Goal: Task Accomplishment & Management: Manage account settings

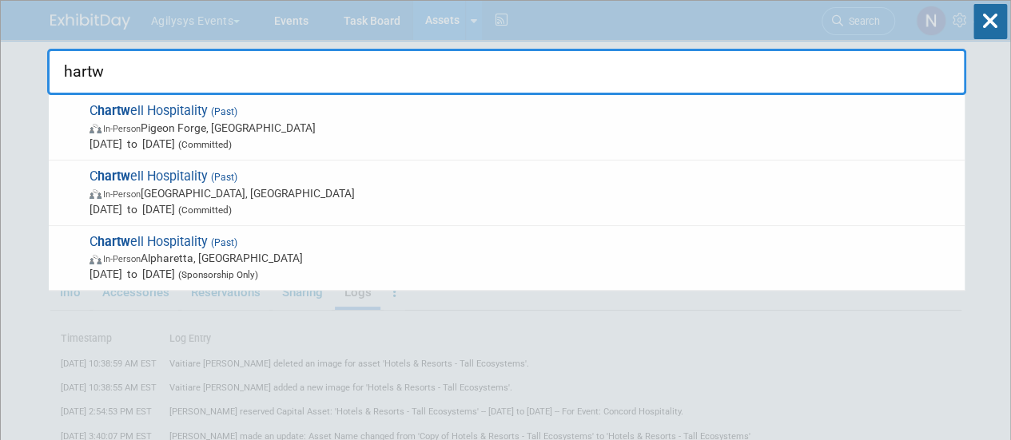
type input "hartwe"
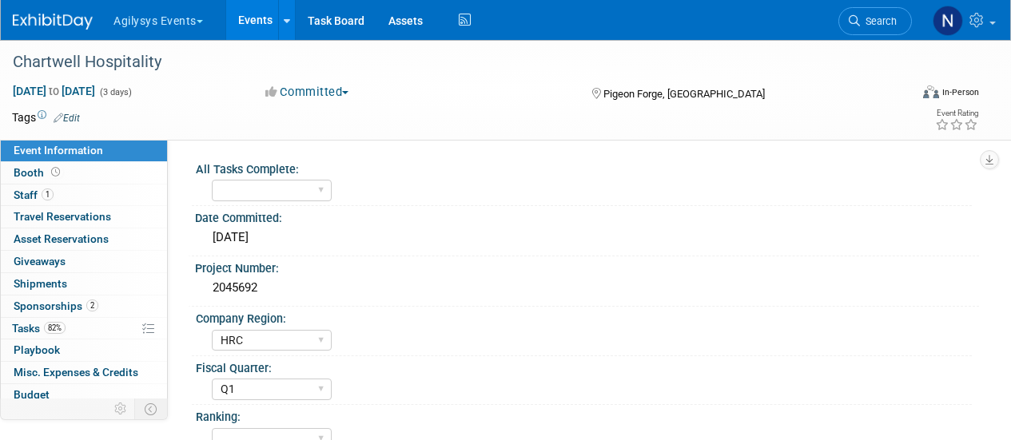
select select "HRC"
select select "Q1"
select select "Yes"
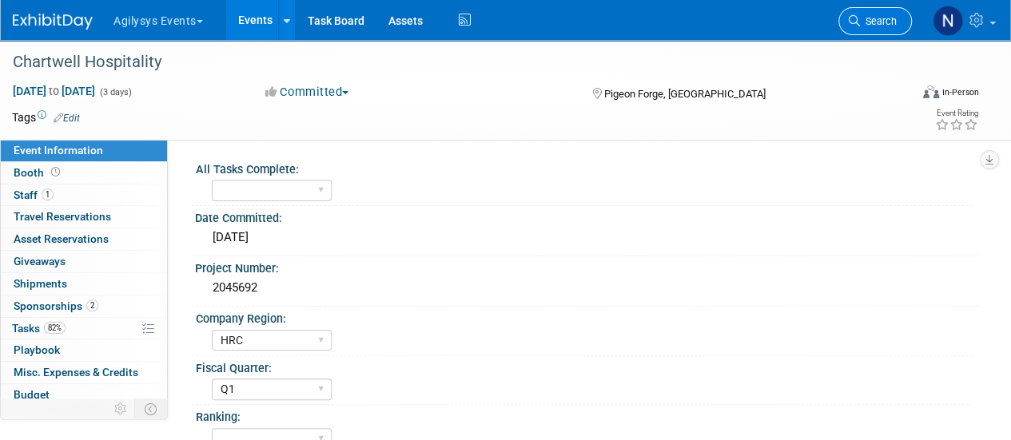
click at [858, 30] on link "Search" at bounding box center [875, 21] width 74 height 28
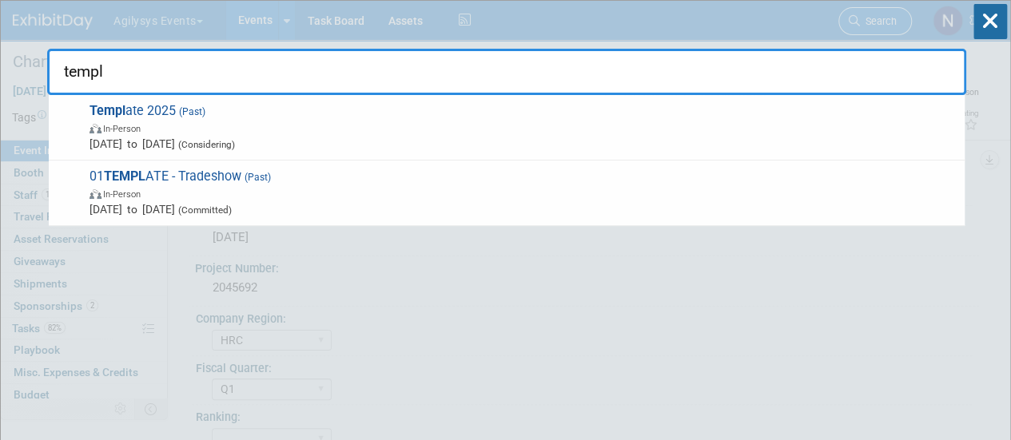
type input "templa"
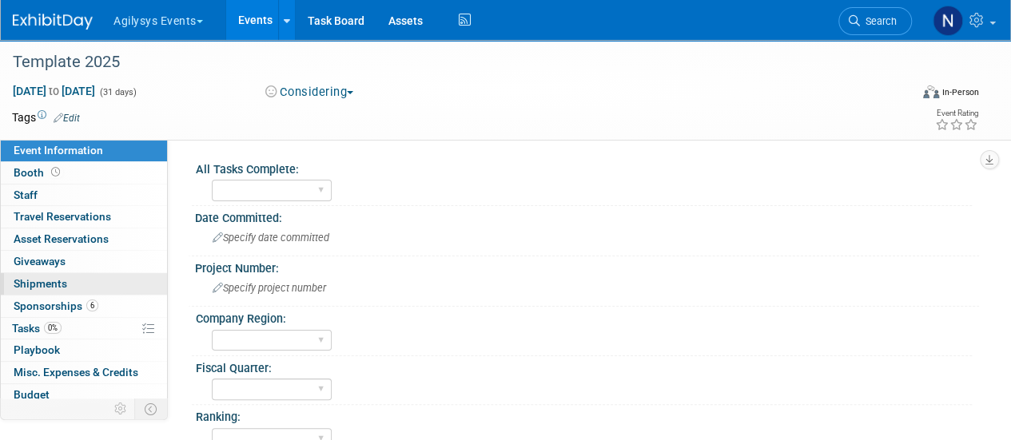
scroll to position [70, 0]
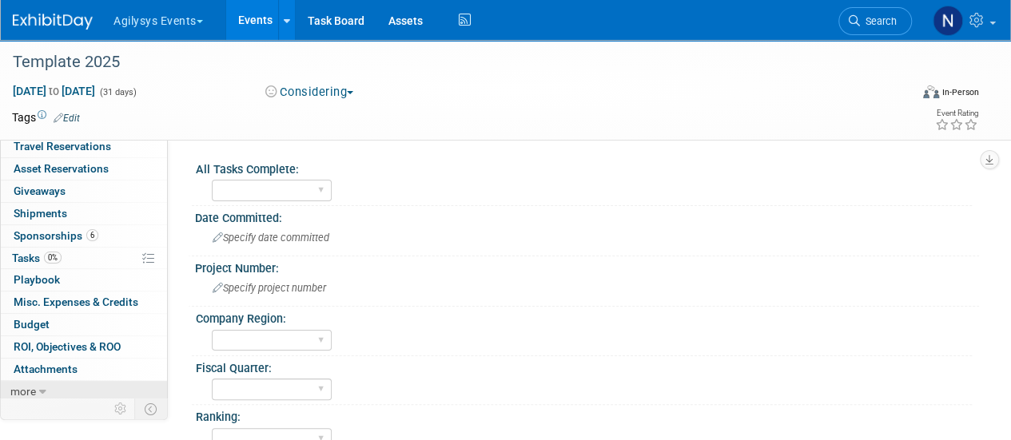
click at [50, 391] on link "more" at bounding box center [84, 392] width 166 height 22
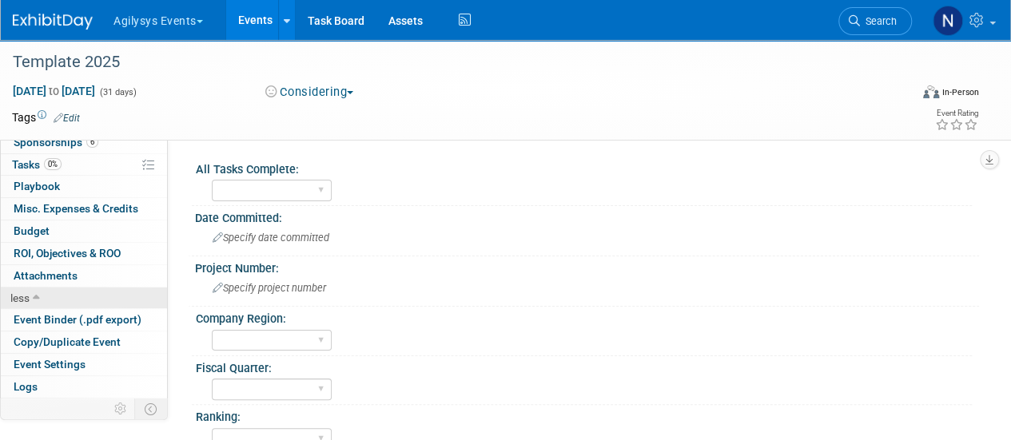
scroll to position [181, 0]
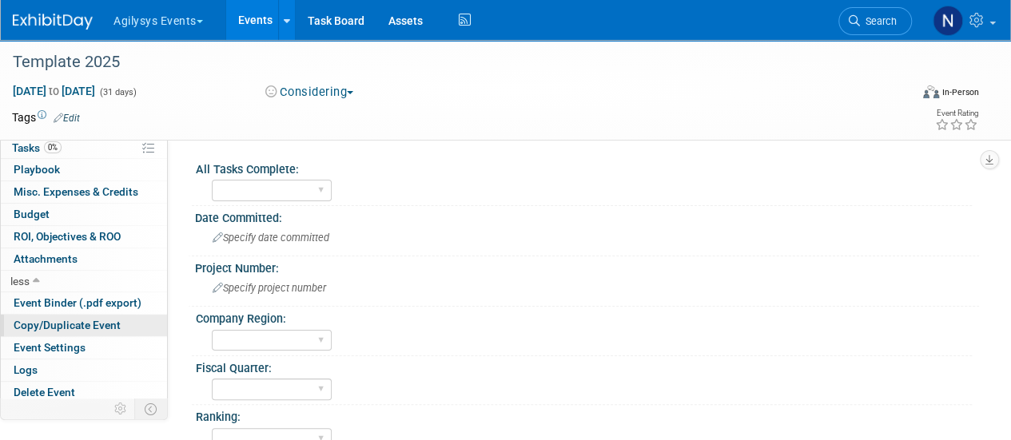
click at [54, 324] on span "Copy/Duplicate Event" at bounding box center [67, 325] width 107 height 13
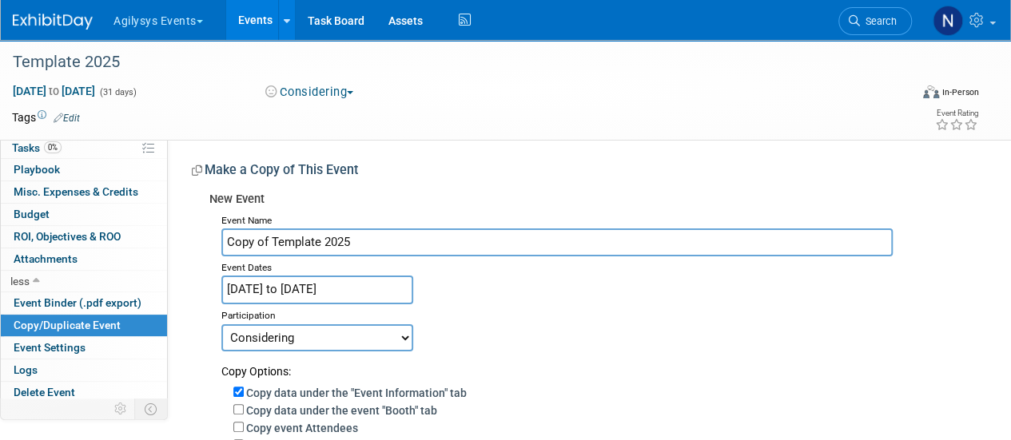
drag, startPoint x: 365, startPoint y: 243, endPoint x: 189, endPoint y: 241, distance: 176.6
click at [189, 241] on div "All Tasks Complete: Yes Date Committed: Specify date committed Project Number: …" at bounding box center [573, 421] width 811 height 563
type input "Chartwell Hospitality"
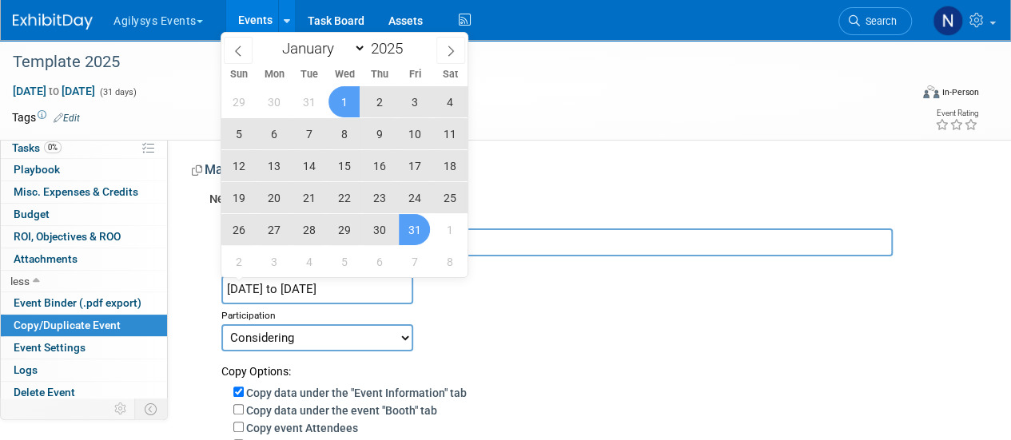
click at [322, 284] on input "Jan 1, 2025 to Jan 31, 2025" at bounding box center [317, 290] width 192 height 28
click at [414, 43] on span at bounding box center [408, 44] width 11 height 10
type input "2026"
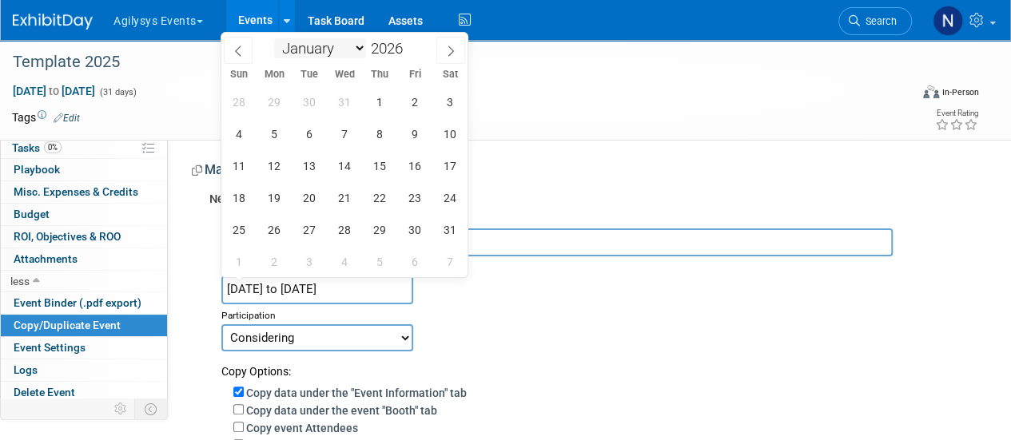
click at [358, 54] on select "January February March April May June July August September October November De…" at bounding box center [320, 48] width 92 height 20
select select "3"
click at [274, 38] on select "January February March April May June July August September October November De…" at bounding box center [320, 48] width 92 height 20
click at [334, 105] on span "1" at bounding box center [343, 101] width 31 height 31
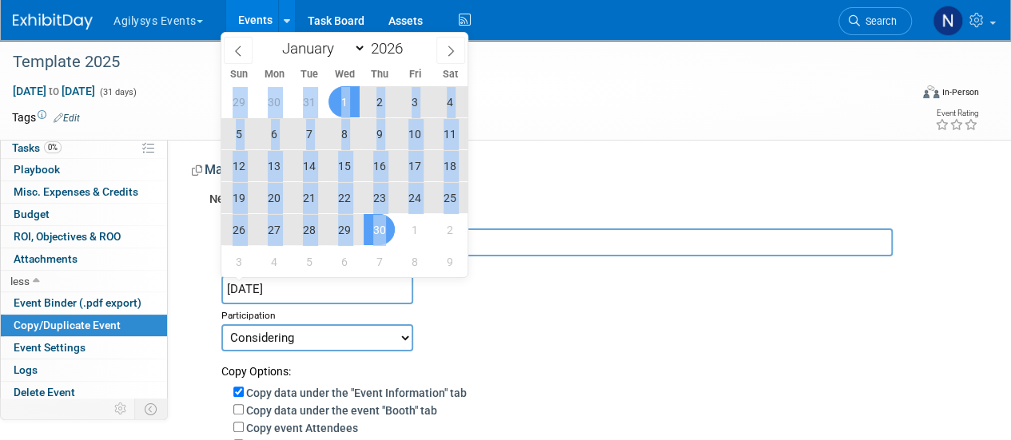
click at [384, 228] on span "30" at bounding box center [379, 229] width 31 height 31
type input "Apr 1, 2026 to Apr 30, 2026"
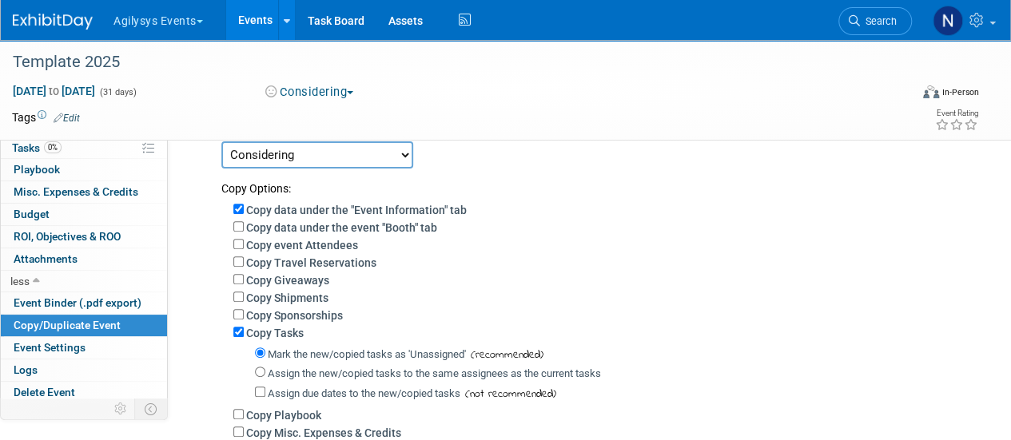
scroll to position [184, 0]
click at [240, 309] on input "Copy Sponsorships" at bounding box center [238, 313] width 10 height 10
checkbox input "true"
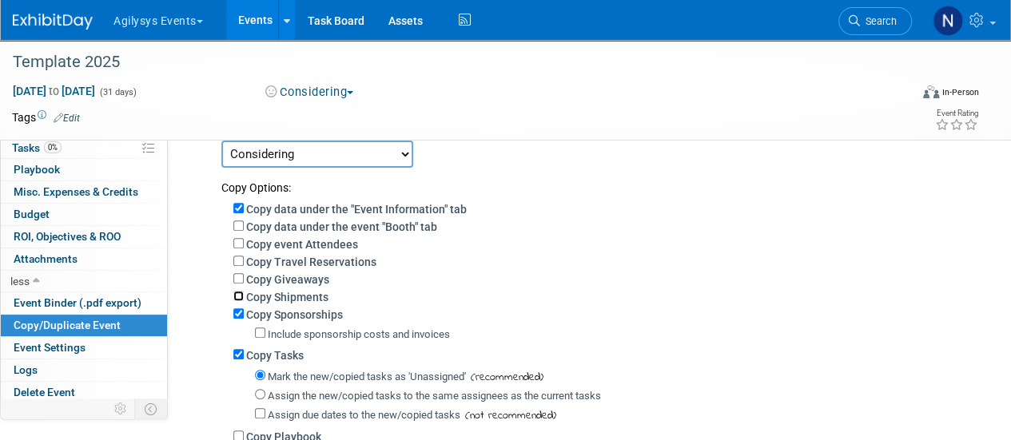
click at [240, 299] on input "Copy Shipments" at bounding box center [238, 296] width 10 height 10
checkbox input "true"
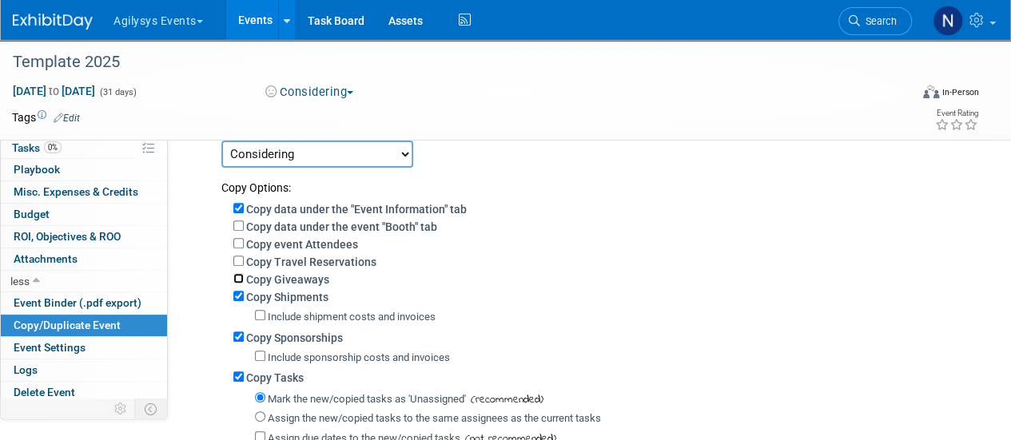
click at [239, 277] on input "Copy Giveaways" at bounding box center [238, 278] width 10 height 10
checkbox input "true"
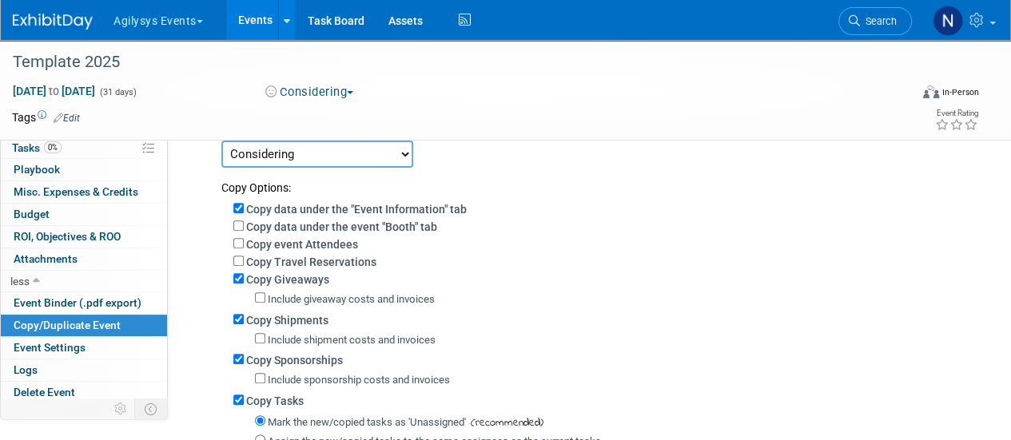
click at [233, 253] on div "Copy Travel Reservations" at bounding box center [600, 262] width 734 height 18
click at [234, 257] on input "Copy Travel Reservations" at bounding box center [238, 261] width 10 height 10
checkbox input "true"
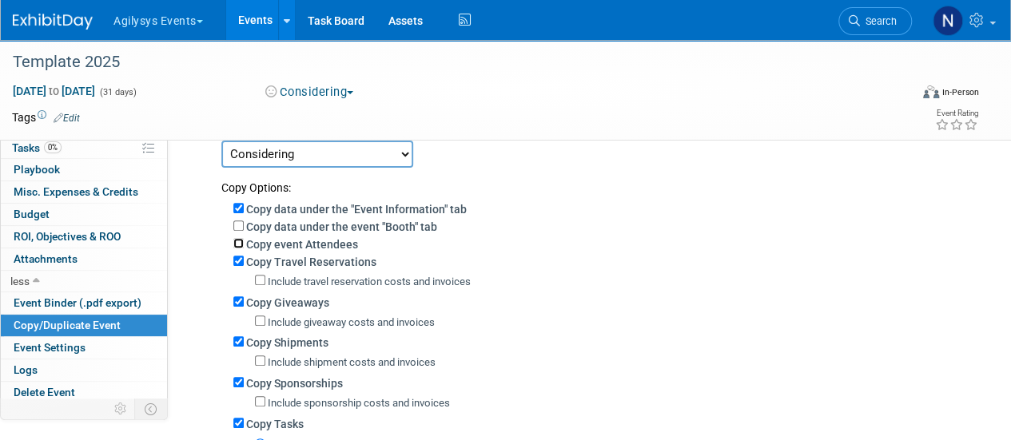
click at [235, 241] on input "Copy event Attendees" at bounding box center [238, 243] width 10 height 10
checkbox input "true"
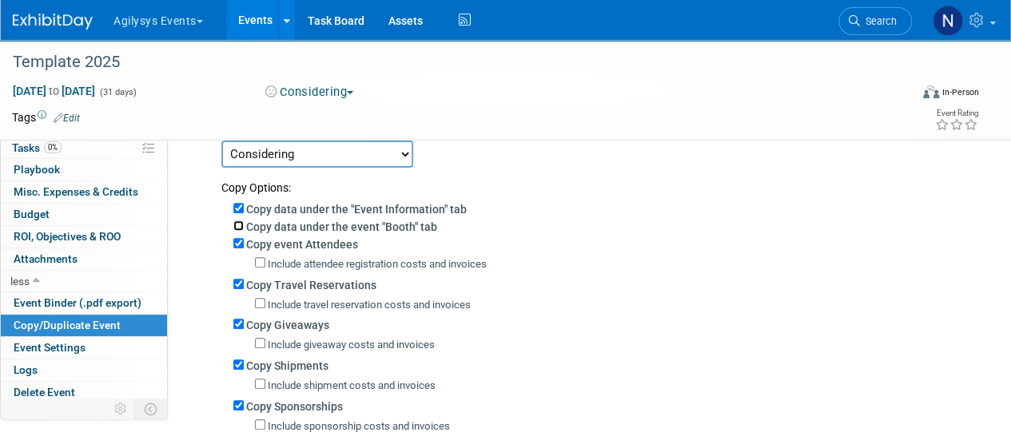
click at [235, 228] on input "Copy data under the event "Booth" tab" at bounding box center [238, 226] width 10 height 10
checkbox input "true"
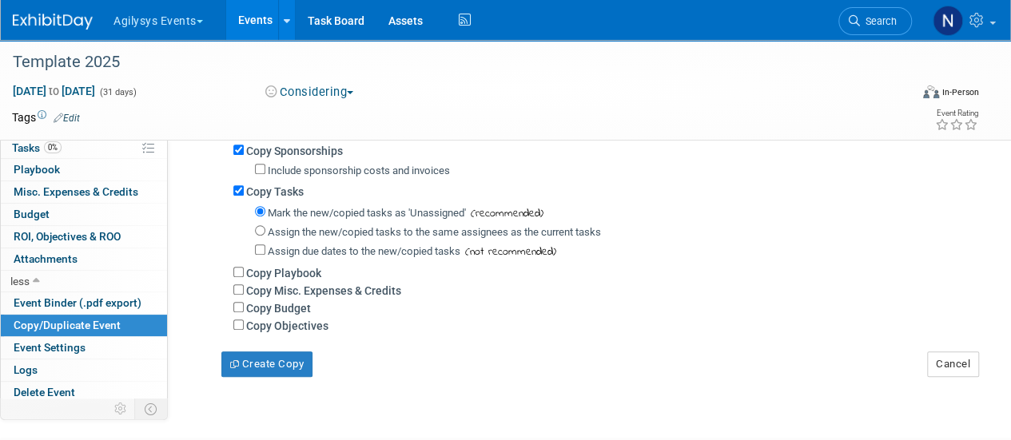
scroll to position [479, 0]
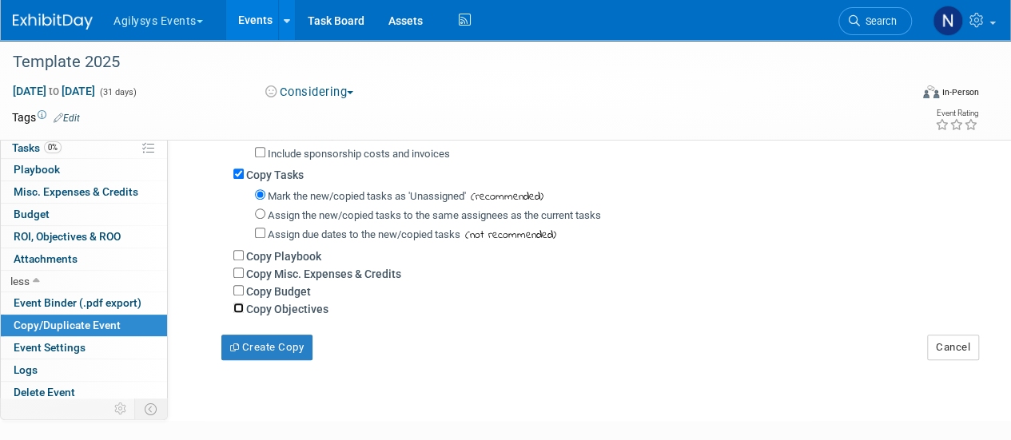
click at [237, 309] on input "Copy Objectives" at bounding box center [238, 308] width 10 height 10
checkbox input "true"
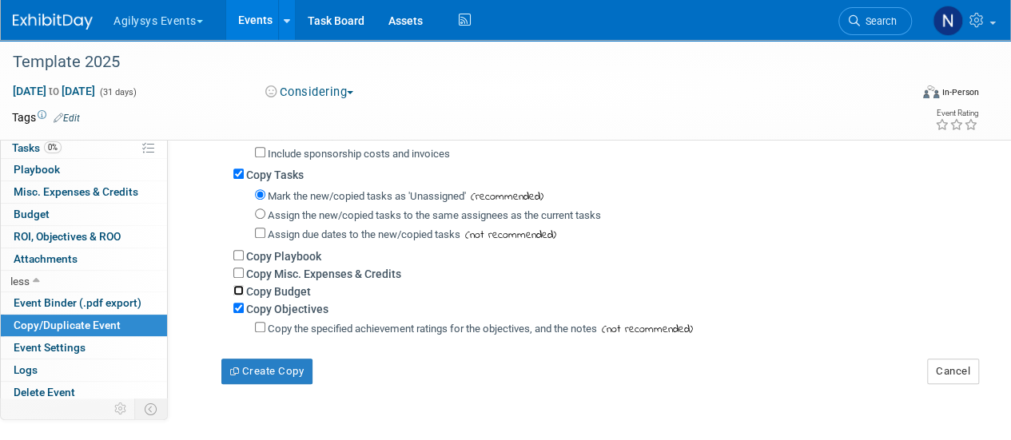
click at [235, 293] on input "Copy Budget" at bounding box center [238, 290] width 10 height 10
checkbox input "true"
click at [238, 274] on input "Copy Misc. Expenses & Credits" at bounding box center [238, 273] width 10 height 10
checkbox input "true"
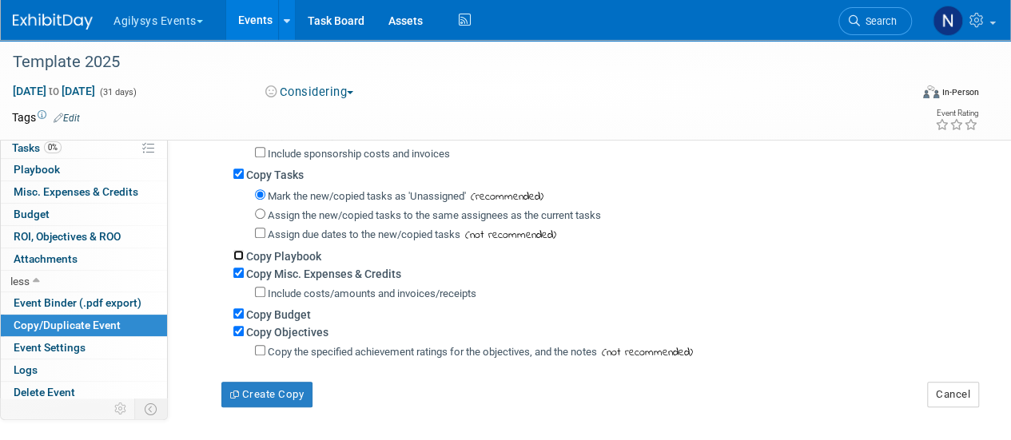
click at [238, 256] on input "Copy Playbook" at bounding box center [238, 255] width 10 height 10
checkbox input "true"
click at [284, 386] on button "Create Copy" at bounding box center [266, 395] width 91 height 26
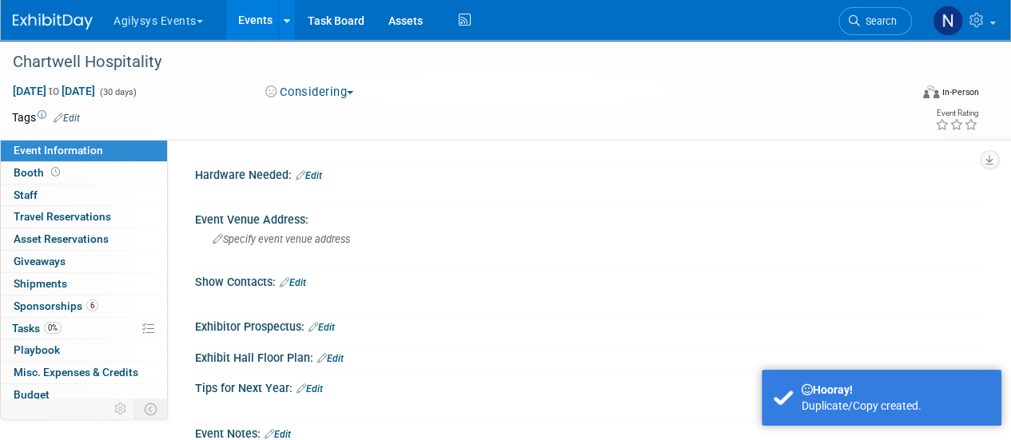
scroll to position [463, 0]
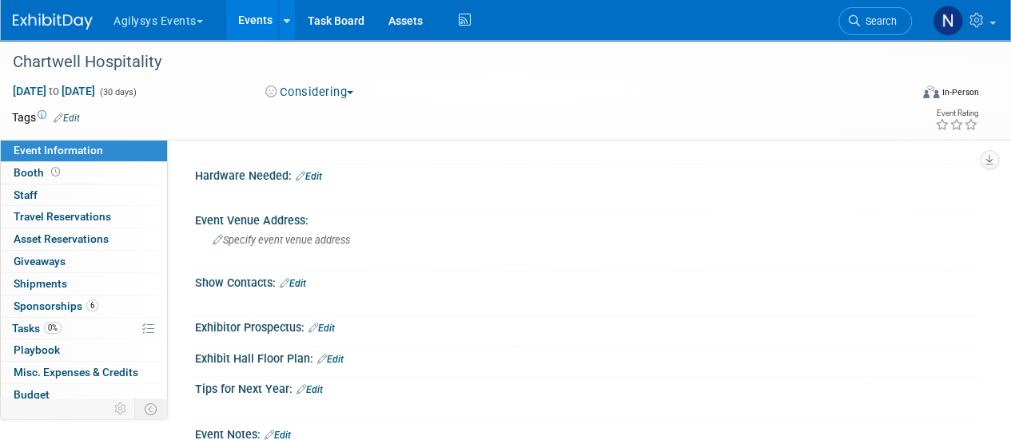
click at [299, 284] on link "Edit" at bounding box center [293, 283] width 26 height 11
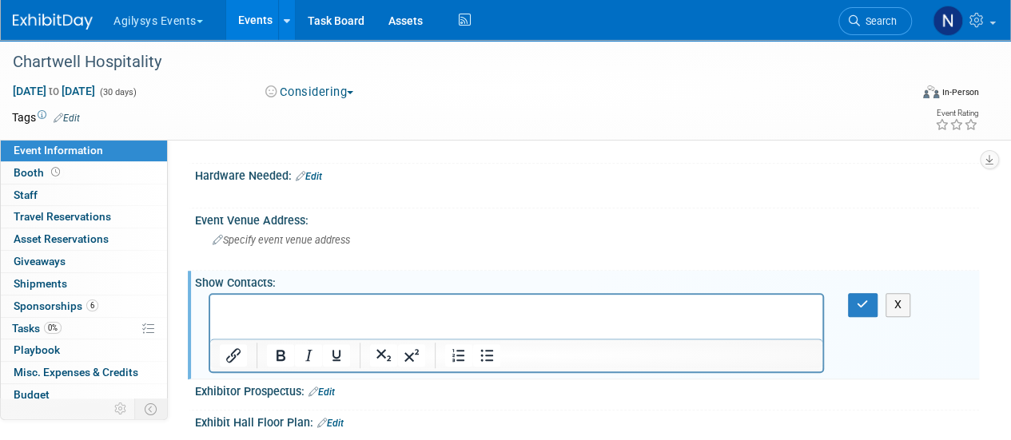
scroll to position [0, 0]
click at [319, 311] on p "Jonathan Cameron <JCameron@chartwellhospitality.com>" at bounding box center [517, 309] width 594 height 16
click at [630, 307] on p "Jonathan Cameron, JCameron@chartwellhospitality.com>" at bounding box center [517, 309] width 594 height 16
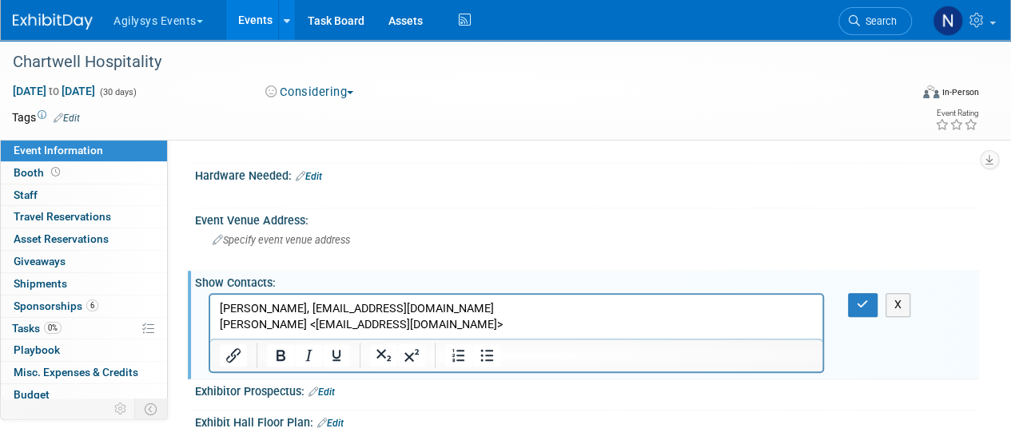
click at [299, 330] on p "Adam Forsythe <Aforsythe@chartwellhospitality.com>" at bounding box center [517, 325] width 594 height 16
click at [508, 332] on p "Adam Forsythe, Aforsythe@chartwellhospitality.com>" at bounding box center [517, 325] width 594 height 16
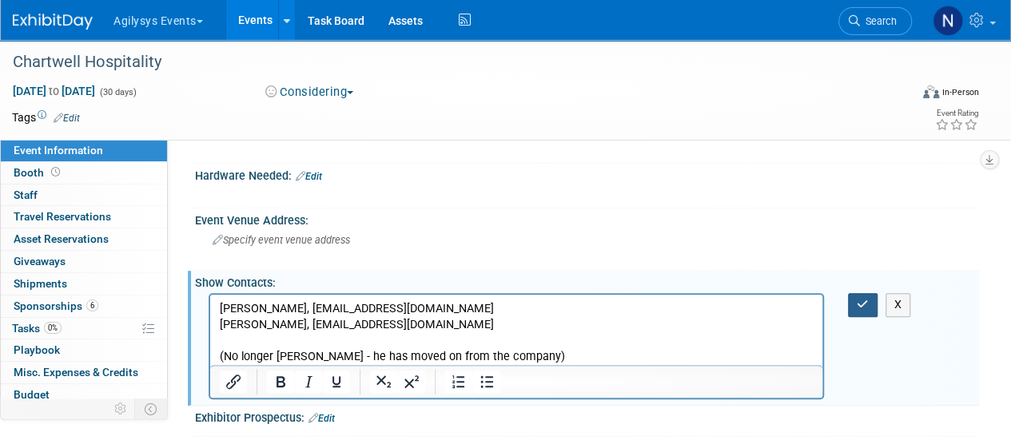
click at [873, 293] on button "button" at bounding box center [863, 304] width 30 height 23
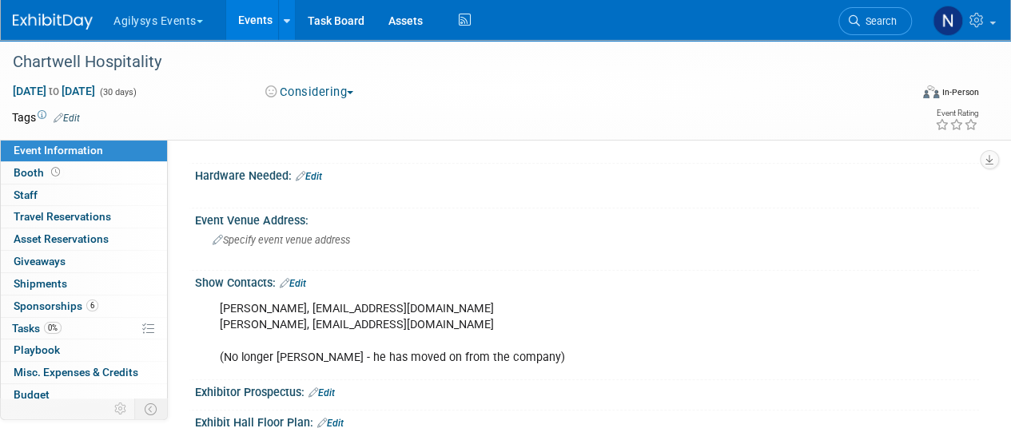
scroll to position [722, 0]
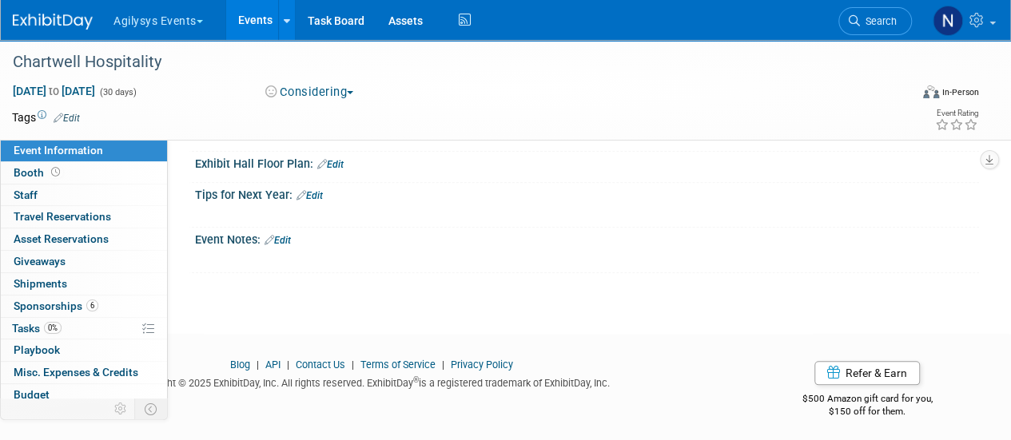
click at [291, 235] on link "Edit" at bounding box center [278, 240] width 26 height 11
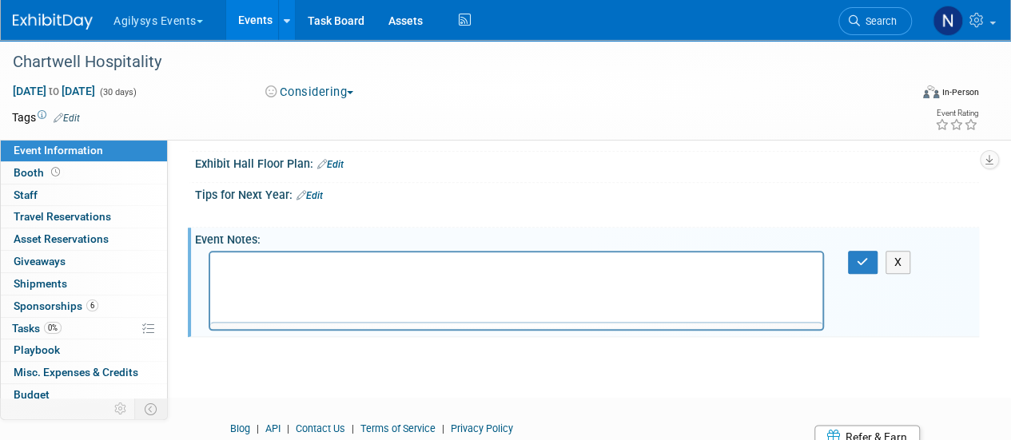
scroll to position [0, 0]
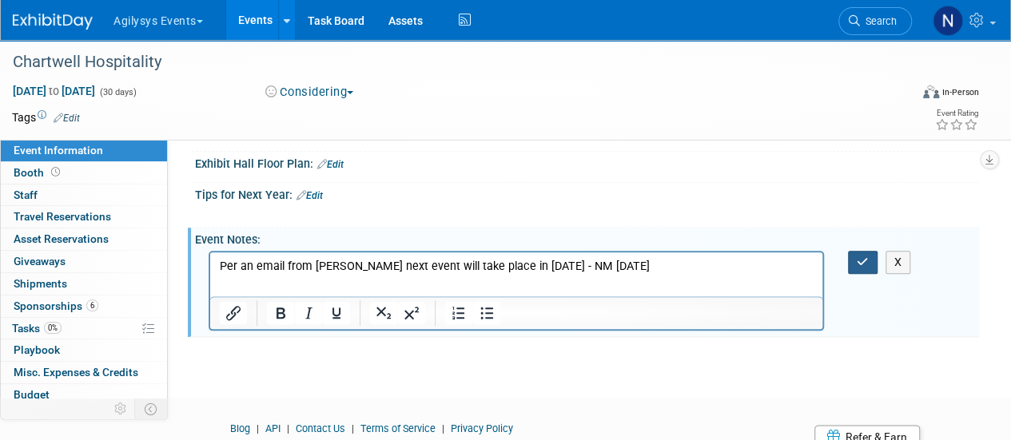
click at [849, 252] on button "button" at bounding box center [863, 262] width 30 height 23
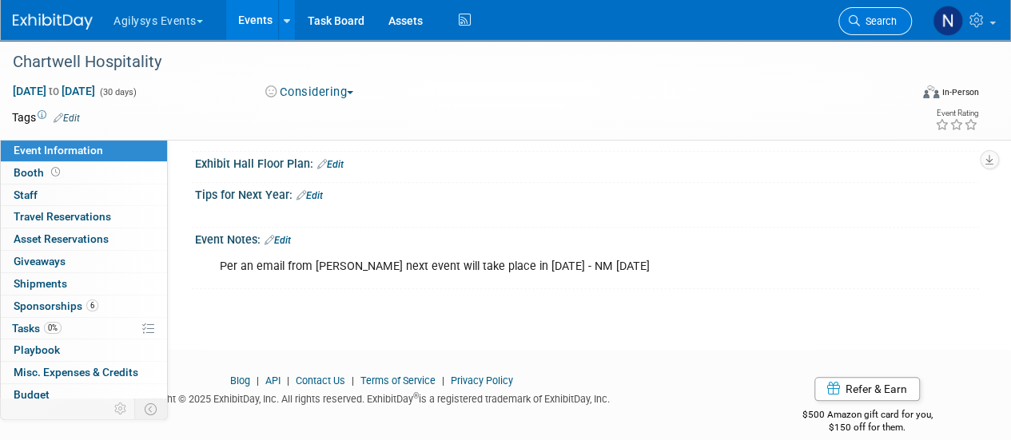
click at [861, 14] on link "Search" at bounding box center [875, 21] width 74 height 28
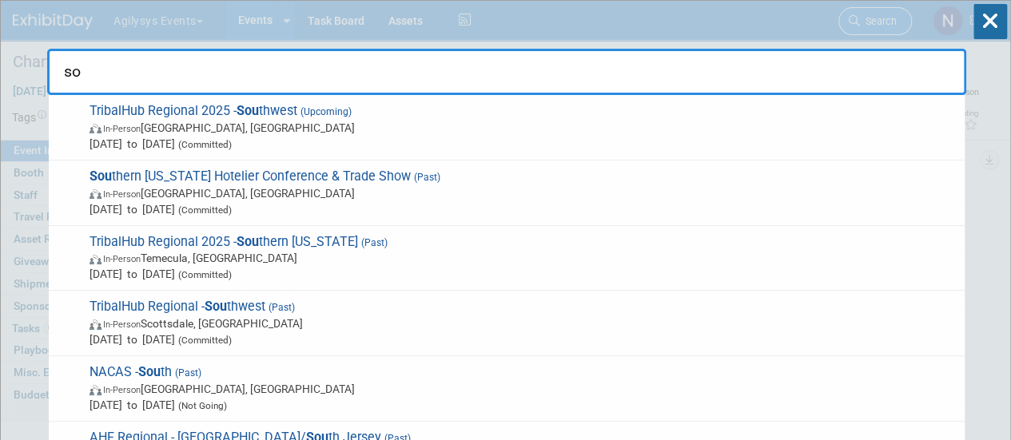
type input "s"
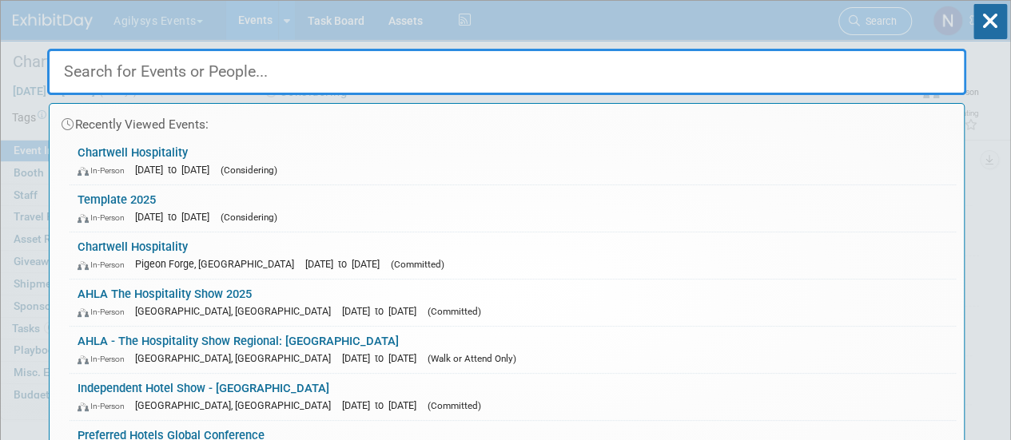
type input "o"
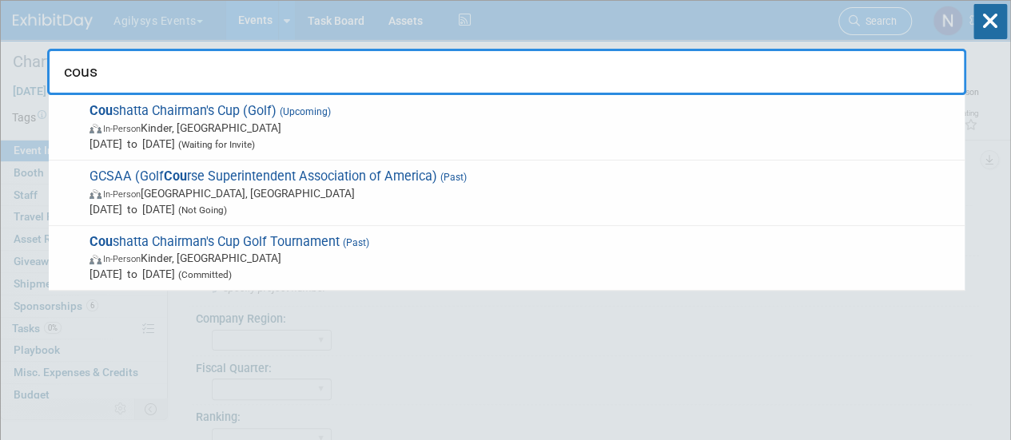
type input "coush"
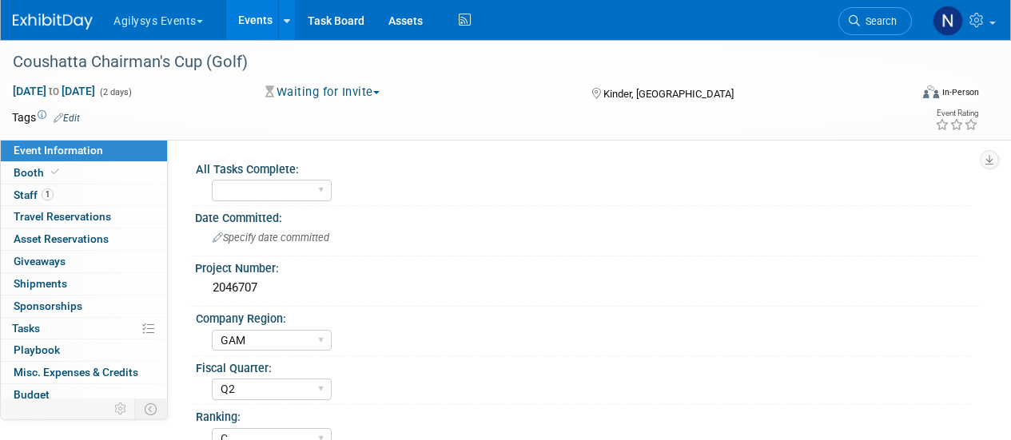
select select "GAM"
select select "Q2"
select select "C"
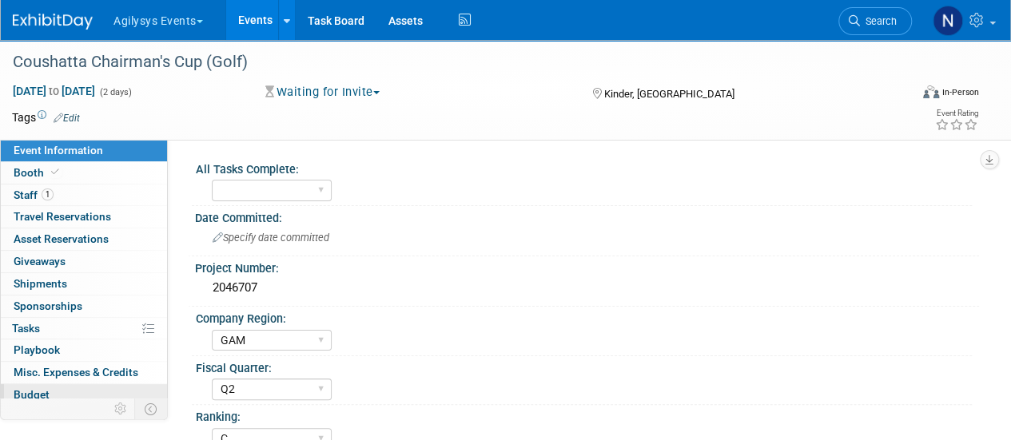
click at [74, 388] on link "Budget" at bounding box center [84, 395] width 166 height 22
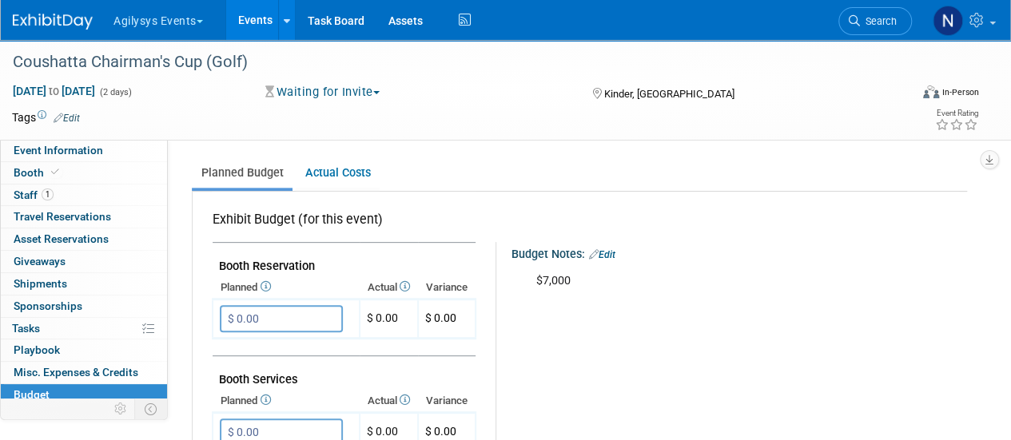
scroll to position [221, 0]
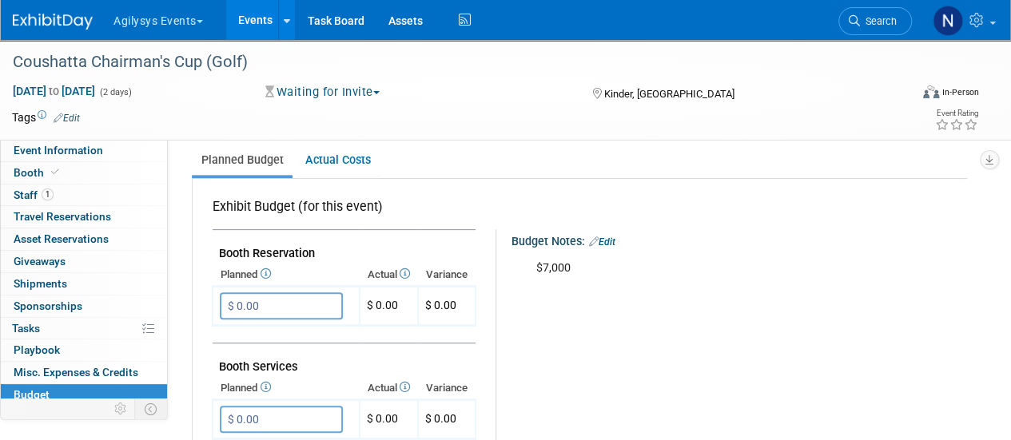
click at [611, 243] on link "Edit" at bounding box center [602, 242] width 26 height 11
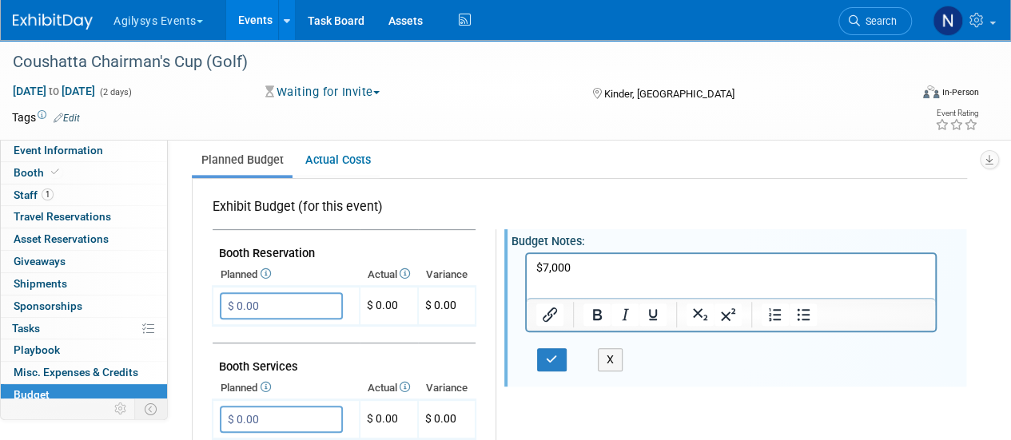
scroll to position [0, 0]
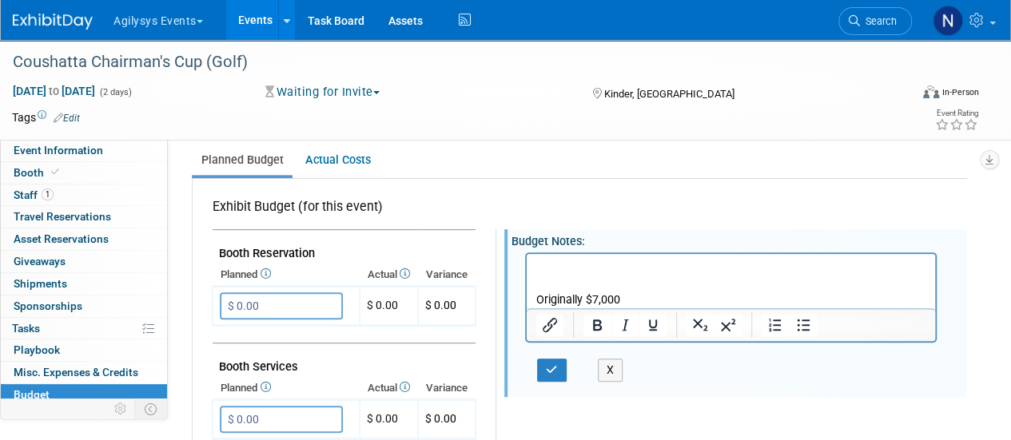
click at [556, 279] on p "Rich Text Area. Press ALT-0 for help." at bounding box center [731, 284] width 390 height 16
click at [553, 370] on icon "button" at bounding box center [552, 369] width 12 height 11
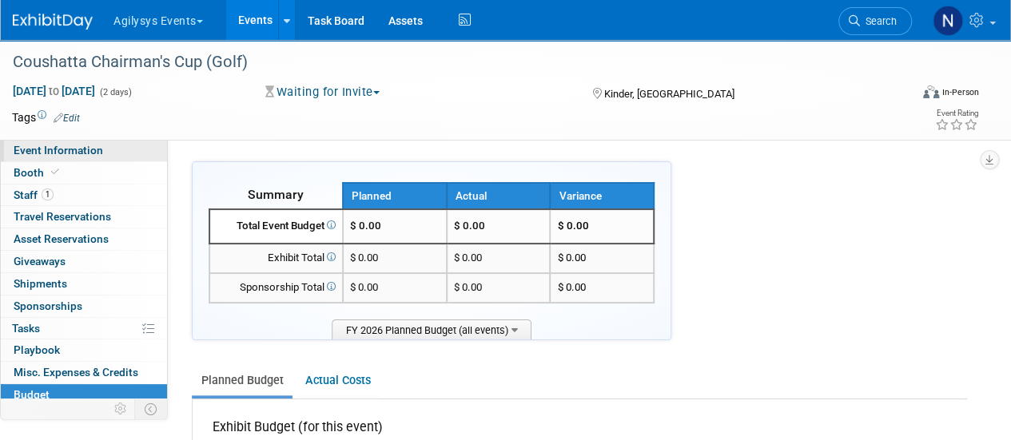
click at [74, 142] on link "Event Information" at bounding box center [84, 151] width 166 height 22
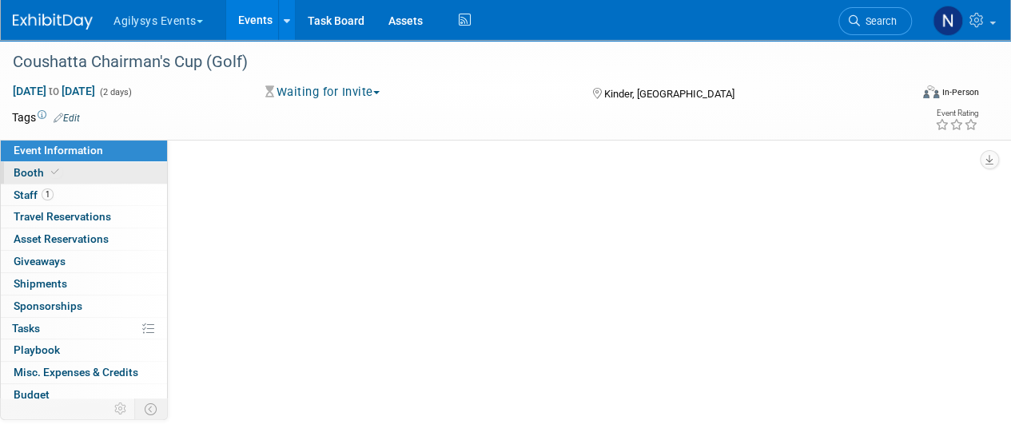
select select "GAM"
select select "Q2"
select select "C"
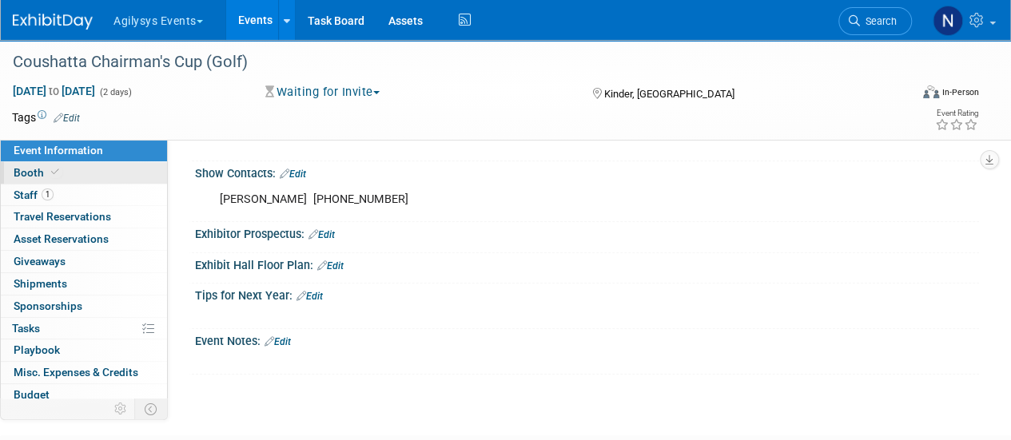
scroll to position [692, 0]
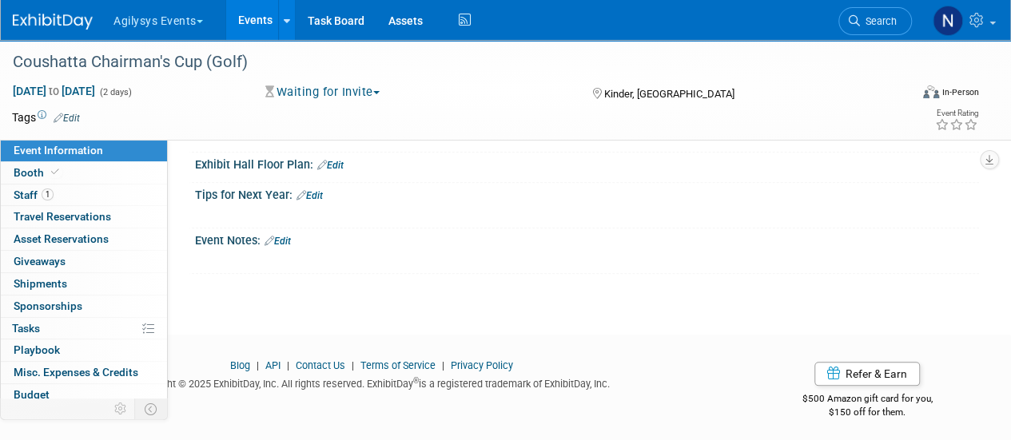
click at [285, 237] on link "Edit" at bounding box center [278, 241] width 26 height 11
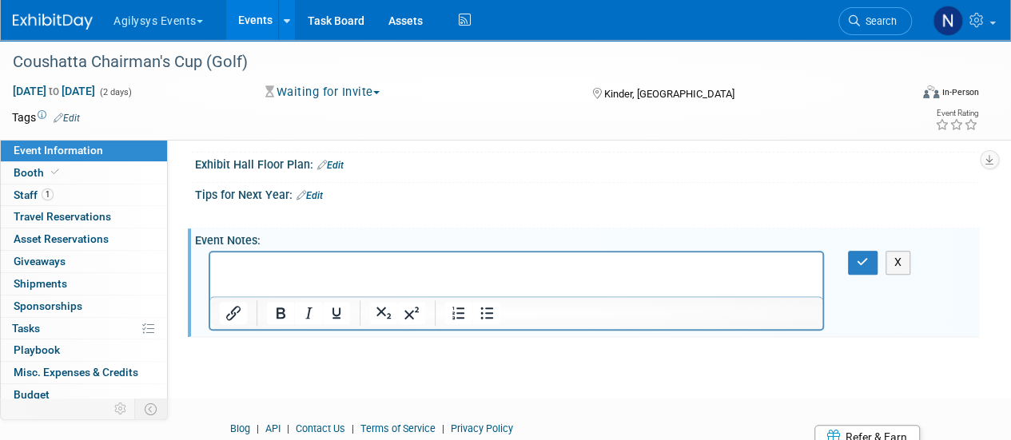
scroll to position [0, 0]
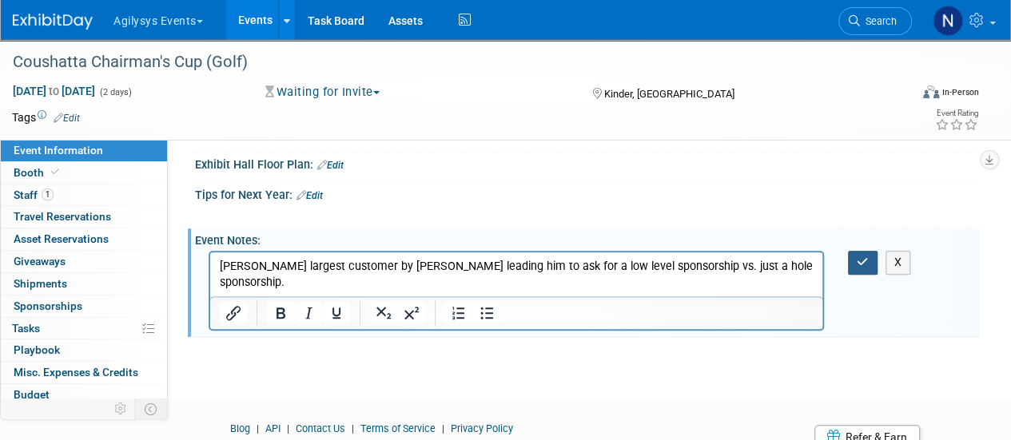
click at [858, 258] on icon "button" at bounding box center [863, 262] width 12 height 11
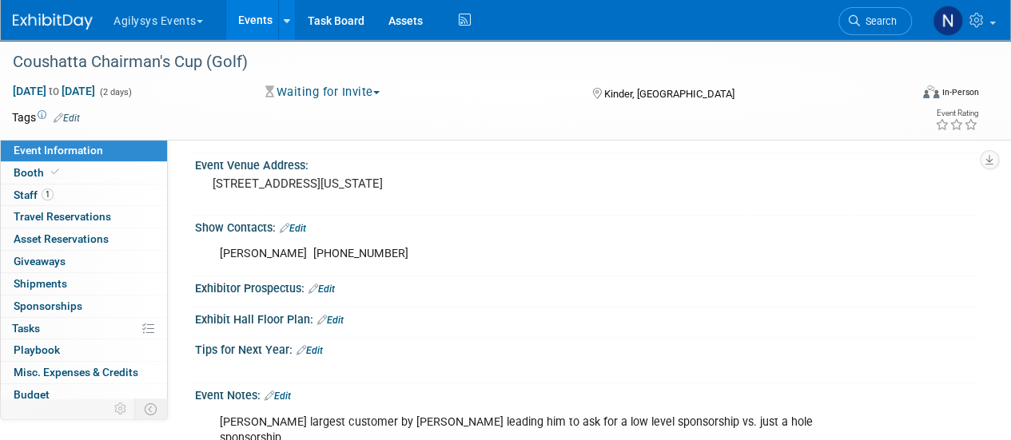
scroll to position [524, 0]
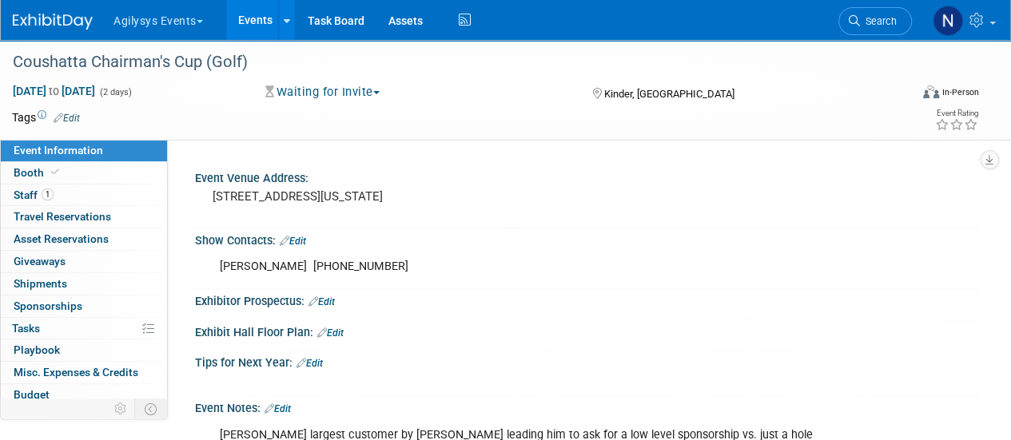
click at [332, 296] on link "Edit" at bounding box center [321, 301] width 26 height 11
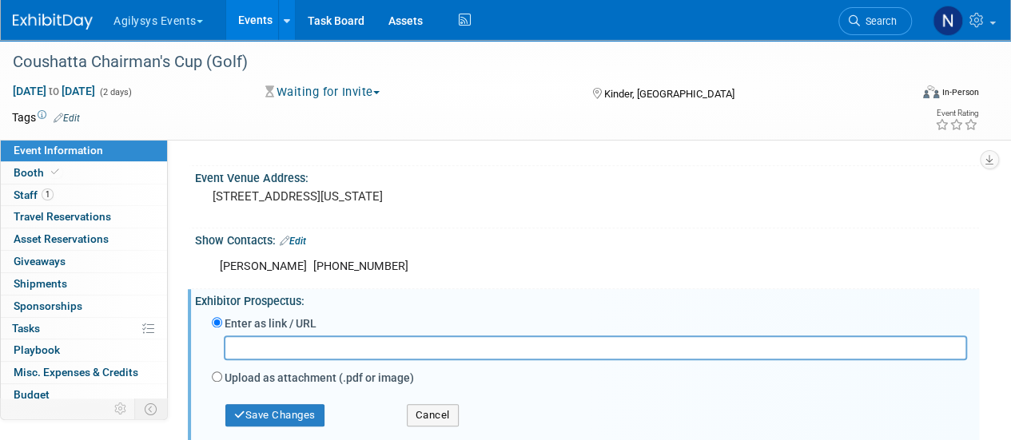
click at [223, 380] on div "Upload as attachment (.pdf or image)" at bounding box center [589, 379] width 755 height 22
click at [211, 372] on div "Enter as link / URL Upload as attachment (.pdf or image) Select file" at bounding box center [587, 373] width 760 height 122
click at [219, 373] on input "Upload as attachment (.pdf or image)" at bounding box center [217, 377] width 10 height 10
radio input "true"
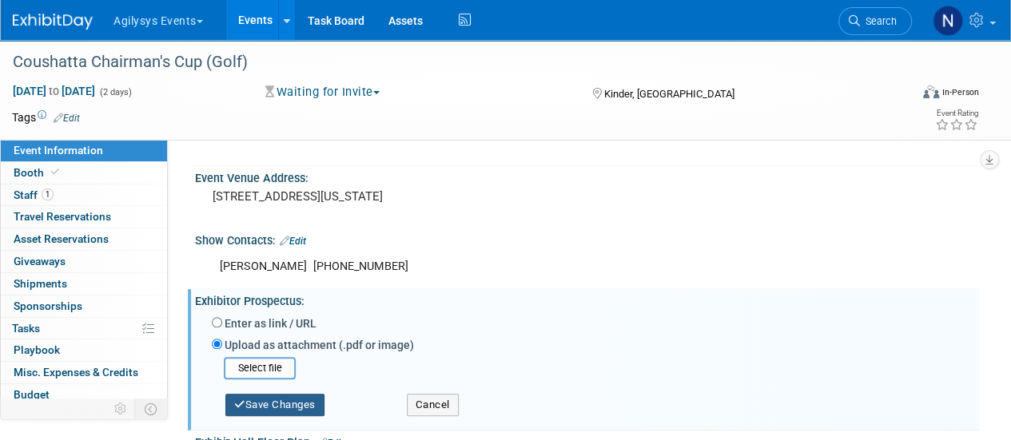
click at [265, 396] on button "Save Changes" at bounding box center [274, 405] width 99 height 22
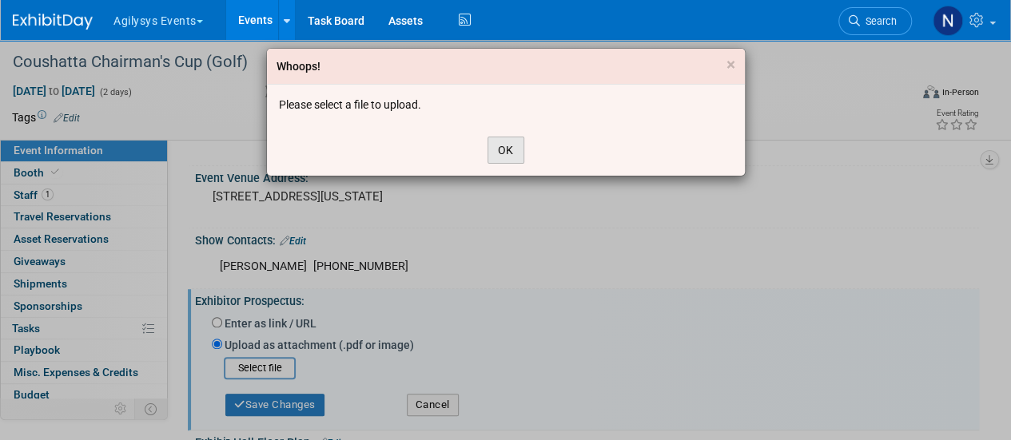
click at [505, 153] on button "OK" at bounding box center [505, 150] width 37 height 27
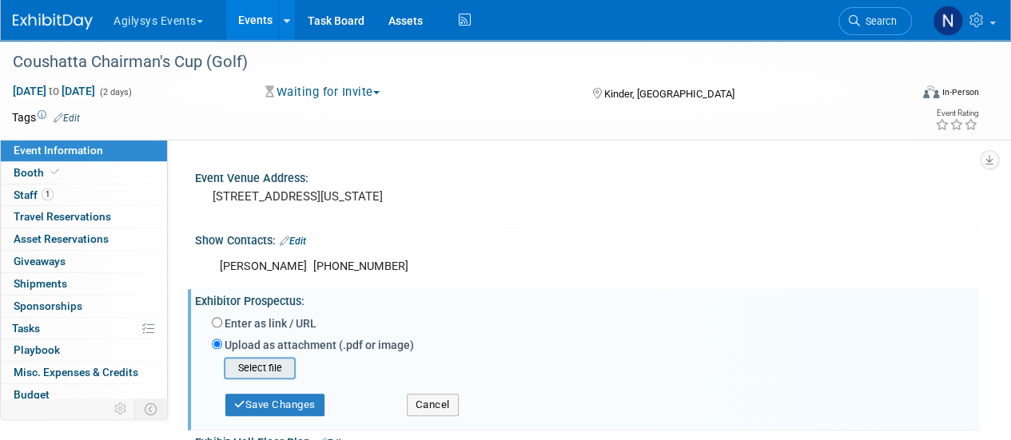
click at [276, 364] on input "file" at bounding box center [199, 368] width 190 height 19
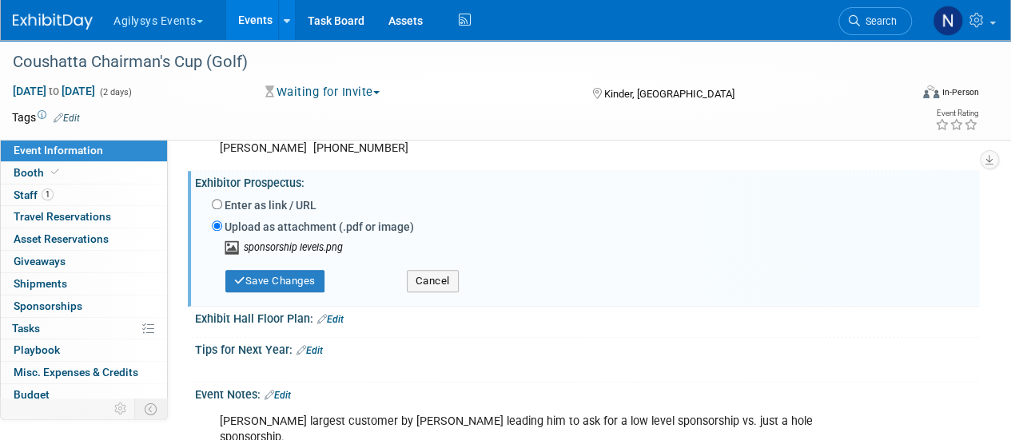
scroll to position [644, 0]
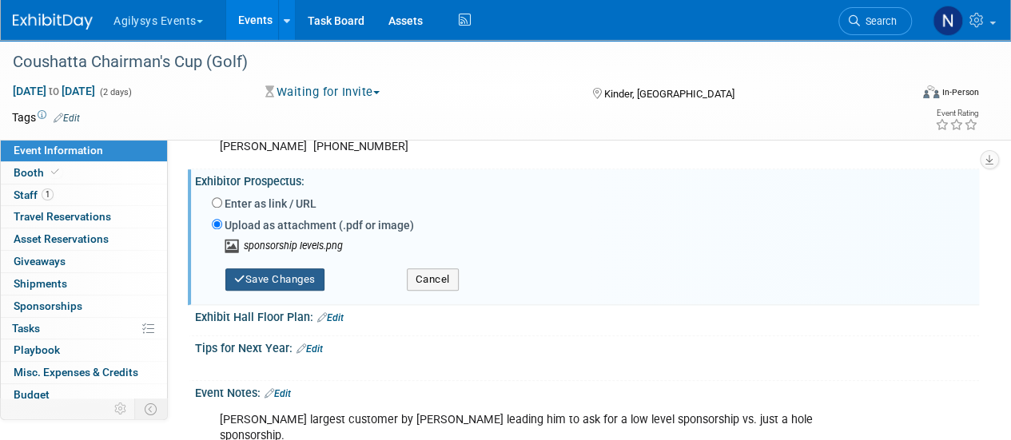
click at [281, 285] on button "Save Changes" at bounding box center [274, 280] width 99 height 22
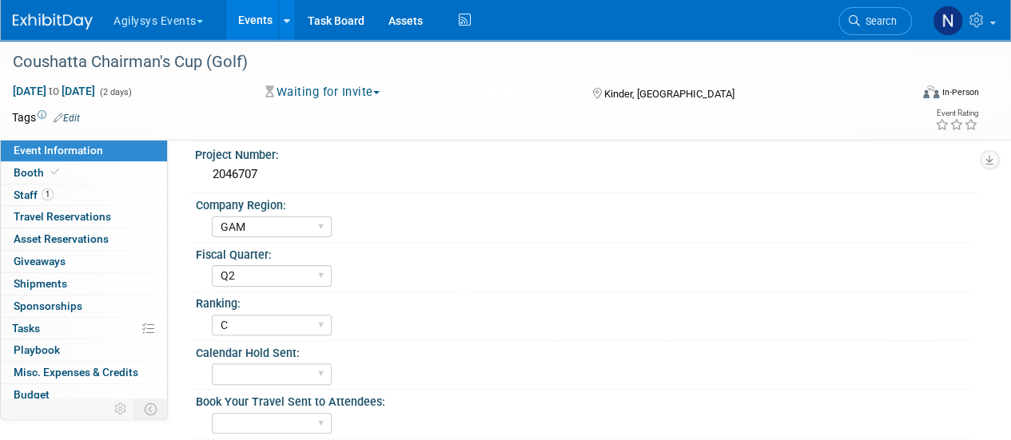
scroll to position [0, 0]
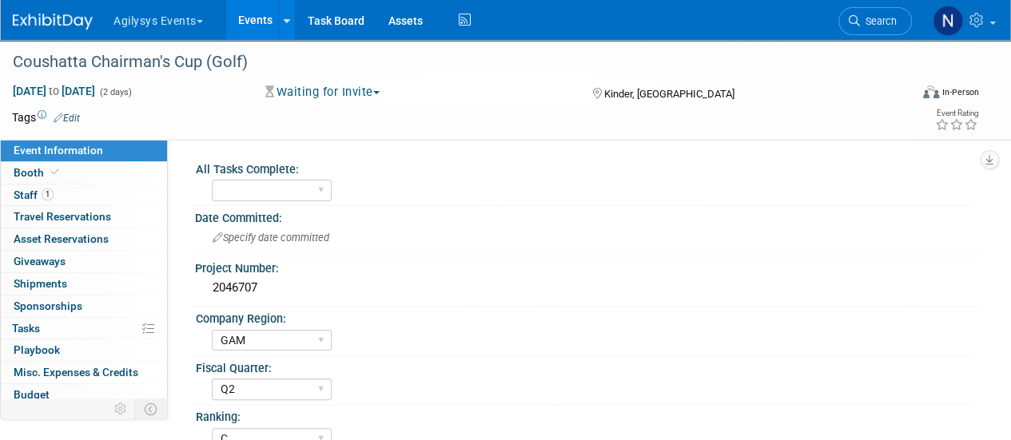
click at [69, 18] on img at bounding box center [53, 22] width 80 height 16
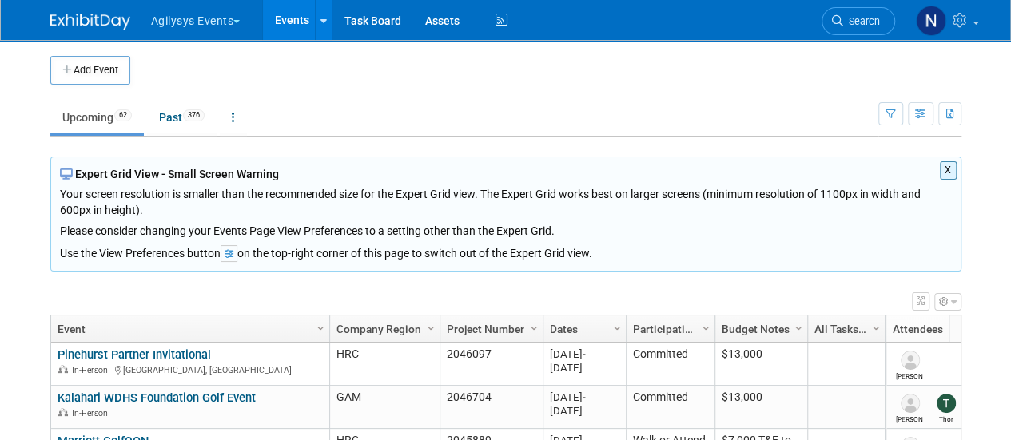
click at [946, 167] on button "X" at bounding box center [948, 170] width 17 height 18
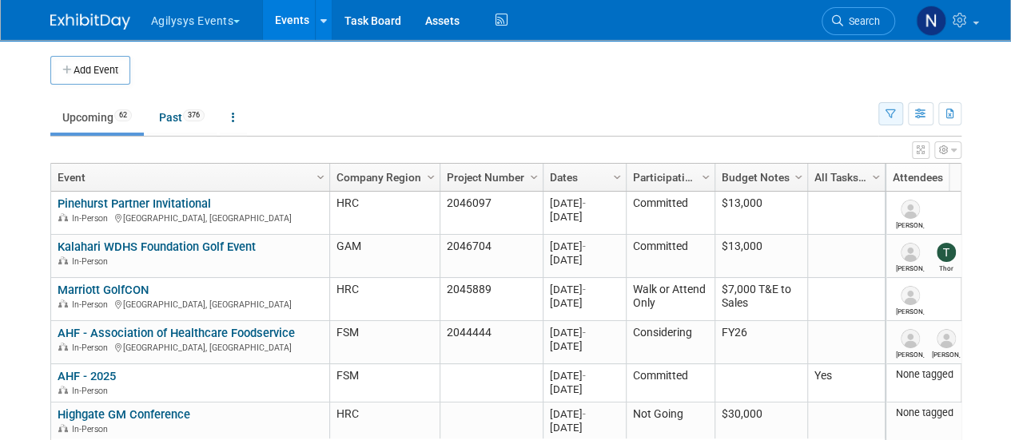
click at [891, 113] on icon "button" at bounding box center [890, 114] width 10 height 10
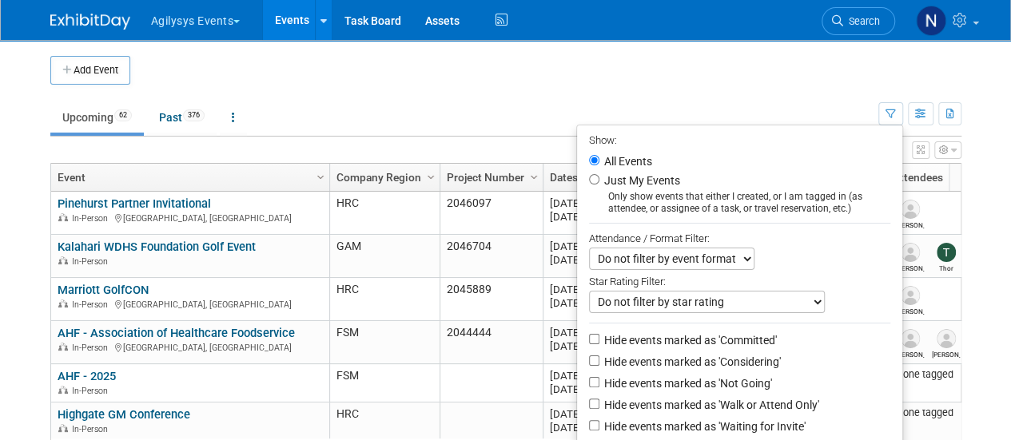
click at [700, 384] on label "Hide events marked as 'Not Going'" at bounding box center [686, 384] width 171 height 16
click at [599, 384] on input "Hide events marked as 'Not Going'" at bounding box center [594, 382] width 10 height 10
checkbox input "true"
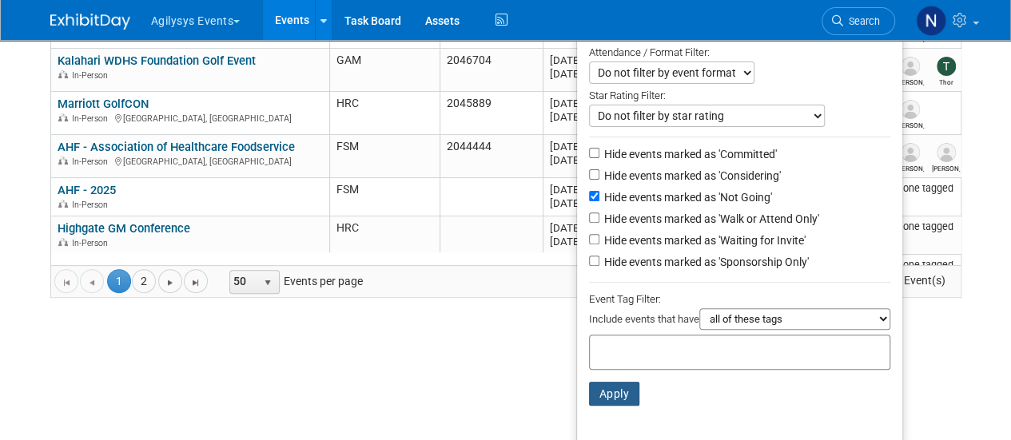
click at [615, 386] on button "Apply" at bounding box center [614, 394] width 51 height 24
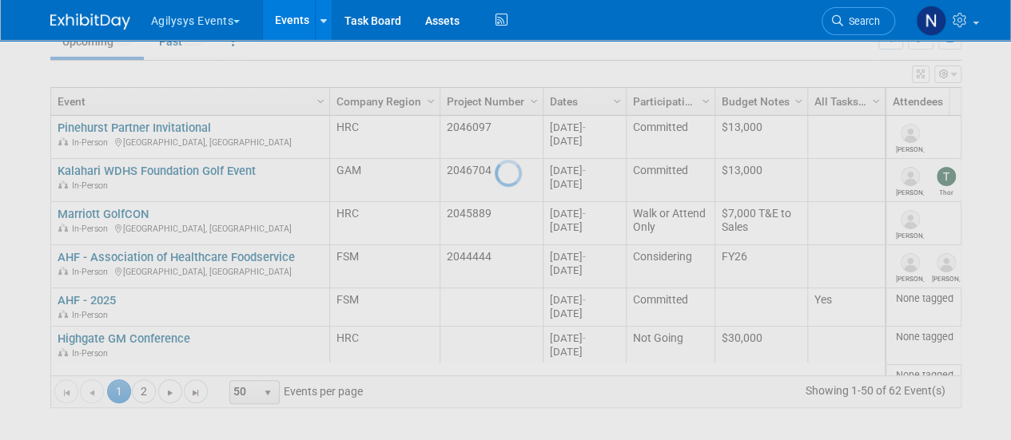
scroll to position [74, 0]
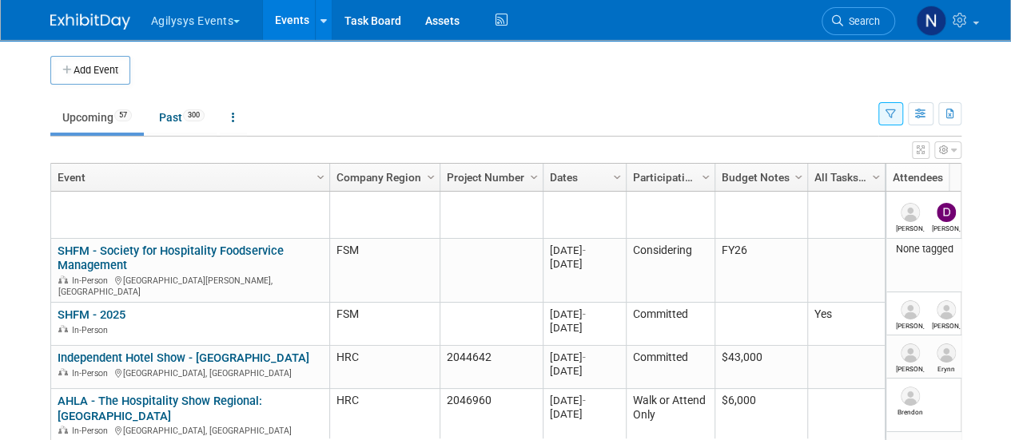
scroll to position [518, 0]
